Goal: Task Accomplishment & Management: Complete application form

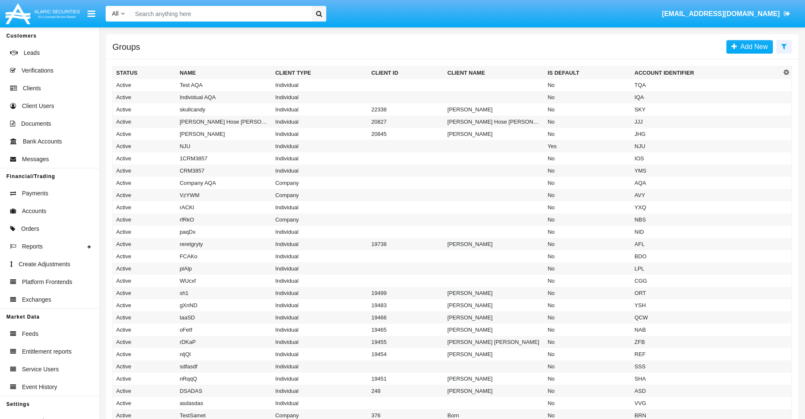
click at [783, 46] on icon at bounding box center [783, 46] width 5 height 7
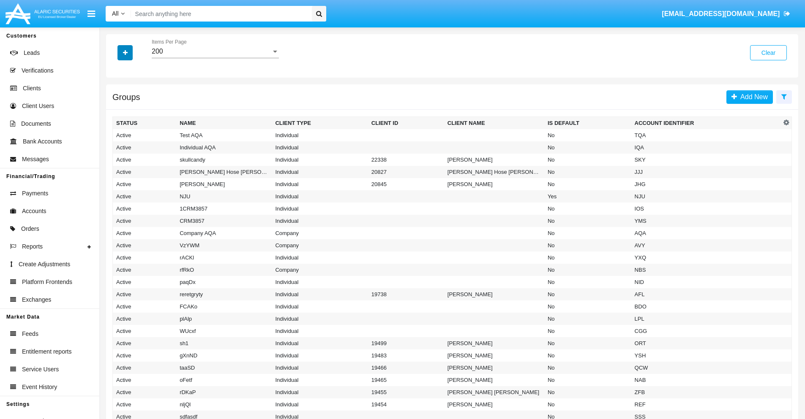
click at [125, 52] on icon "button" at bounding box center [125, 53] width 5 height 6
click at [149, 144] on span "Account Identifier" at bounding box center [149, 144] width 52 height 10
click at [116, 147] on input "Account Identifier" at bounding box center [116, 147] width 0 height 0
checkbox input "true"
click at [125, 52] on icon "button" at bounding box center [125, 53] width 5 height 6
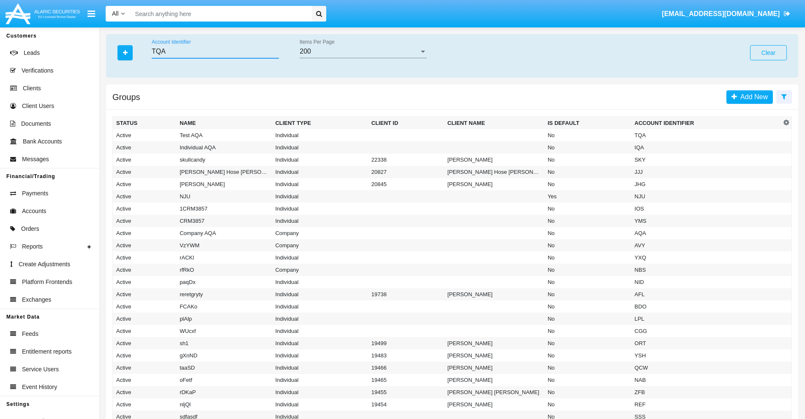
click at [215, 52] on input "TQA" at bounding box center [215, 52] width 127 height 8
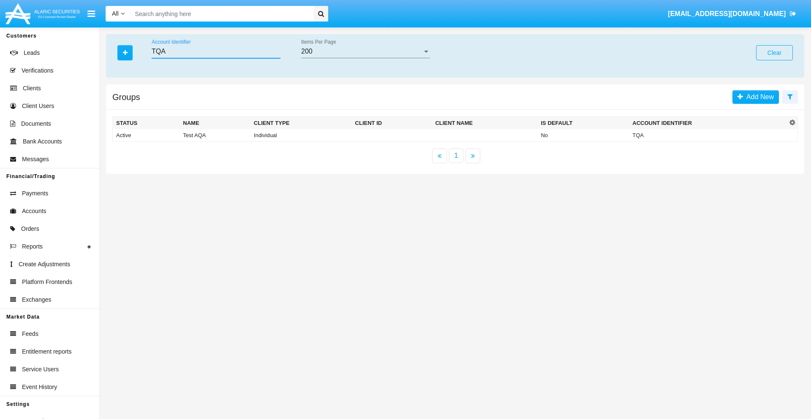
type input "TQA"
click at [708, 135] on td "TQA" at bounding box center [708, 135] width 158 height 13
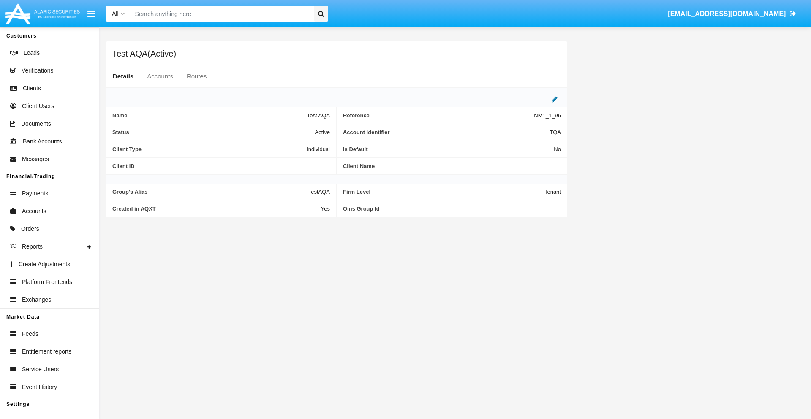
click at [555, 99] on icon at bounding box center [555, 99] width 6 height 7
click at [291, 130] on div "Active" at bounding box center [288, 130] width 68 height 7
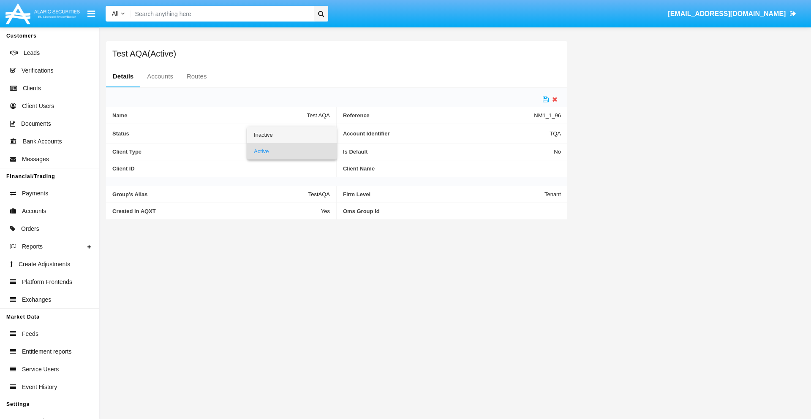
click at [291, 135] on span "Inactive" at bounding box center [292, 135] width 76 height 16
click at [546, 99] on icon at bounding box center [546, 99] width 6 height 7
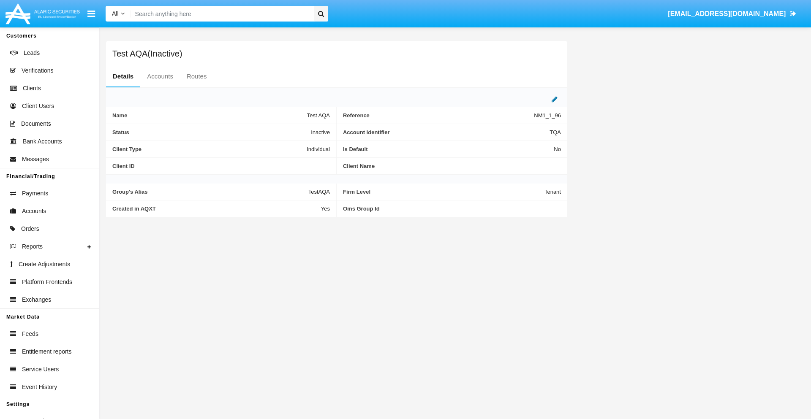
click at [555, 99] on icon at bounding box center [555, 99] width 6 height 7
click at [291, 130] on div "Inactive" at bounding box center [288, 130] width 68 height 7
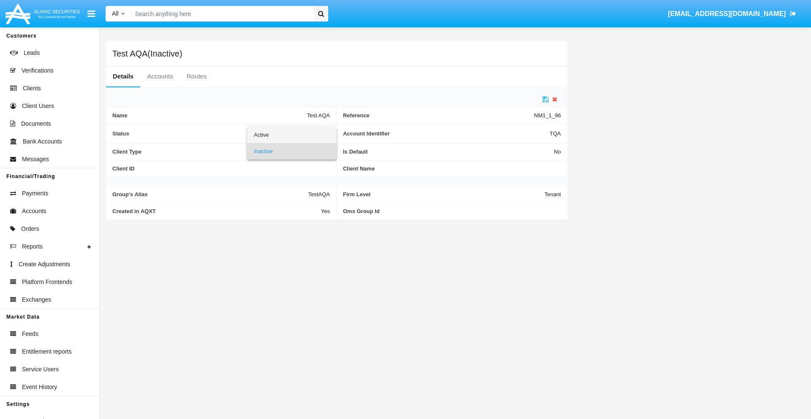
click at [291, 135] on span "Active" at bounding box center [292, 135] width 76 height 16
click at [546, 99] on icon at bounding box center [546, 99] width 6 height 7
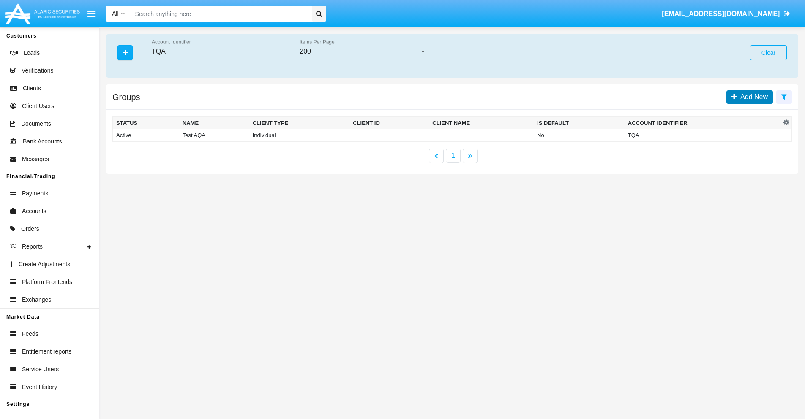
click at [752, 97] on span "Add New" at bounding box center [752, 96] width 31 height 7
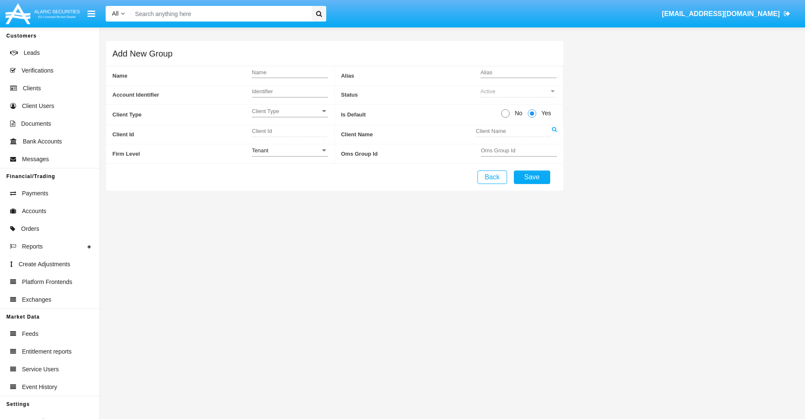
click at [289, 111] on span "Client Type" at bounding box center [286, 111] width 68 height 7
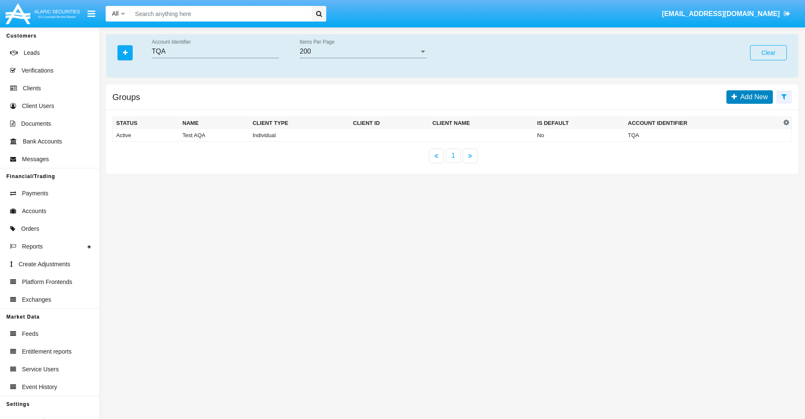
click at [752, 97] on span "Add New" at bounding box center [752, 96] width 31 height 7
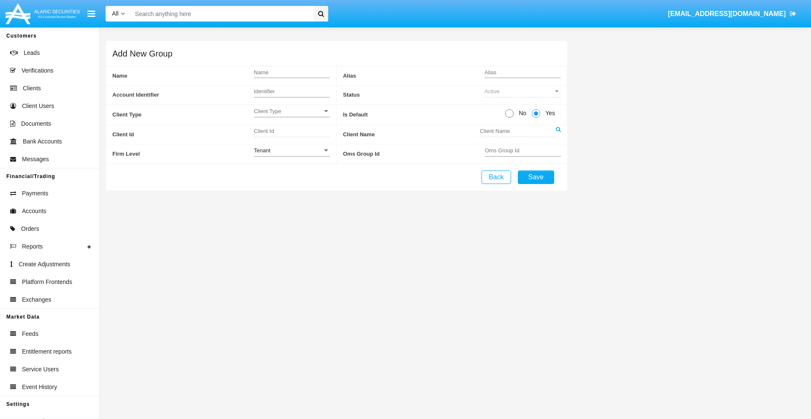
click at [521, 113] on span "No" at bounding box center [521, 113] width 15 height 9
click at [509, 118] on input "No" at bounding box center [509, 118] width 0 height 0
radio input "true"
click at [291, 150] on div "Tenant" at bounding box center [288, 150] width 68 height 7
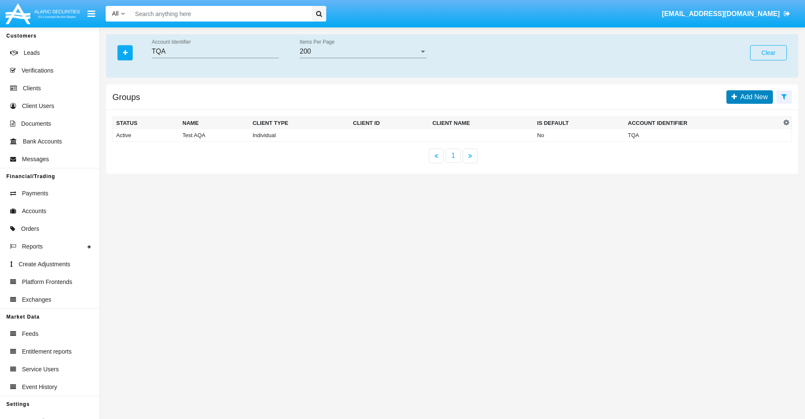
click at [752, 97] on span "Add New" at bounding box center [752, 96] width 31 height 7
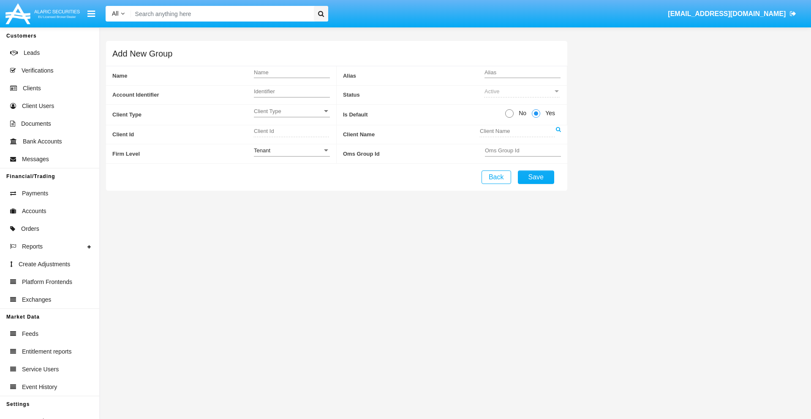
click at [521, 113] on span "No" at bounding box center [521, 113] width 15 height 9
click at [509, 118] on input "No" at bounding box center [509, 118] width 0 height 0
radio input "true"
click at [549, 113] on span "Yes" at bounding box center [548, 113] width 17 height 9
click at [536, 118] on input "Yes" at bounding box center [536, 118] width 0 height 0
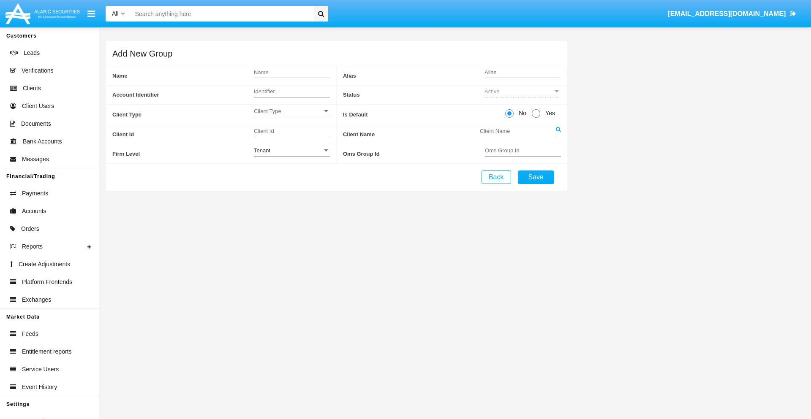
radio input "true"
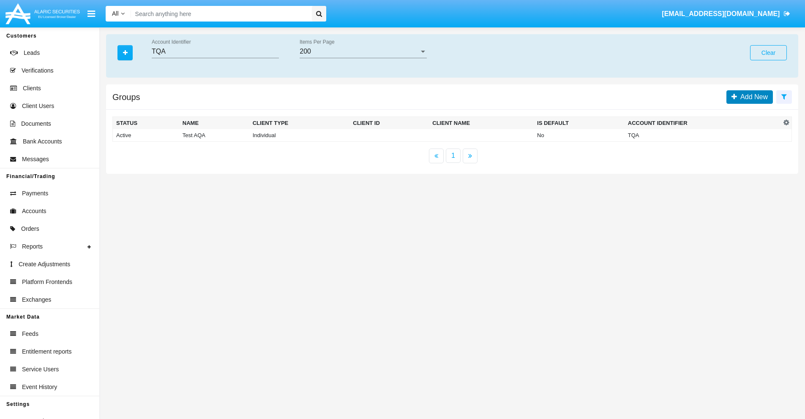
click at [752, 97] on span "Add New" at bounding box center [752, 96] width 31 height 7
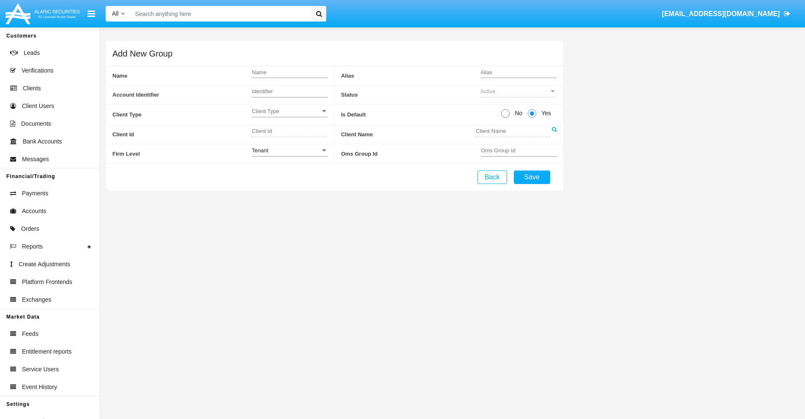
click at [517, 113] on span "No" at bounding box center [516, 113] width 15 height 9
click at [505, 118] on input "No" at bounding box center [505, 118] width 0 height 0
radio input "true"
click at [291, 111] on span "Client Type" at bounding box center [288, 111] width 68 height 7
click at [291, 116] on span "Individual" at bounding box center [292, 116] width 76 height 16
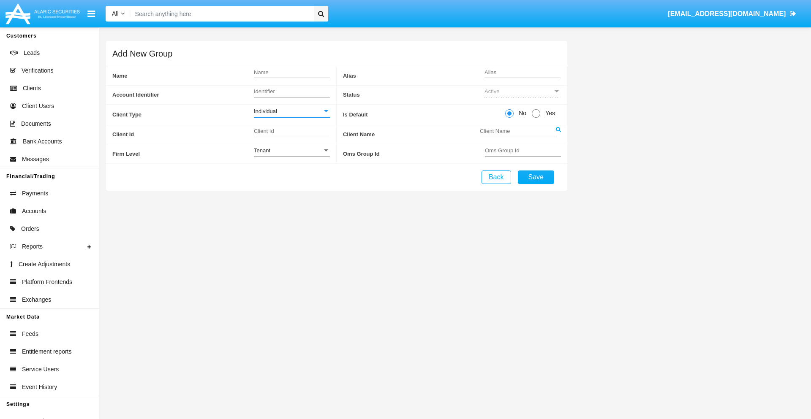
click at [558, 134] on link at bounding box center [558, 134] width 5 height 19
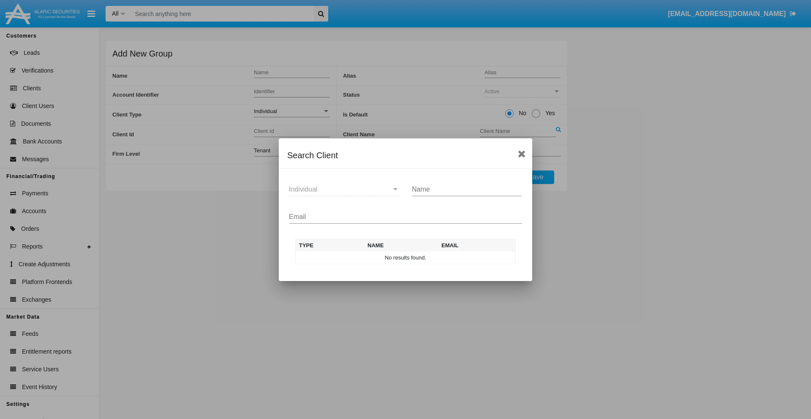
click at [405, 217] on input "Email" at bounding box center [405, 217] width 233 height 8
type input "test-user-owl@aqa.com"
